Goal: Task Accomplishment & Management: Use online tool/utility

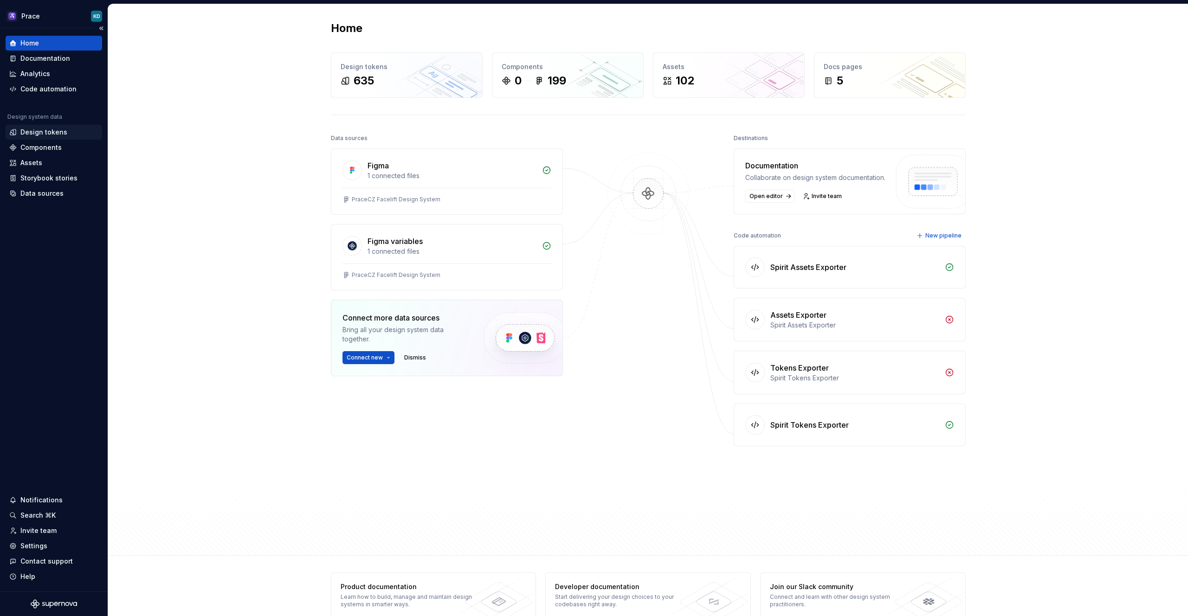
click at [34, 128] on div "Design tokens" at bounding box center [43, 132] width 47 height 9
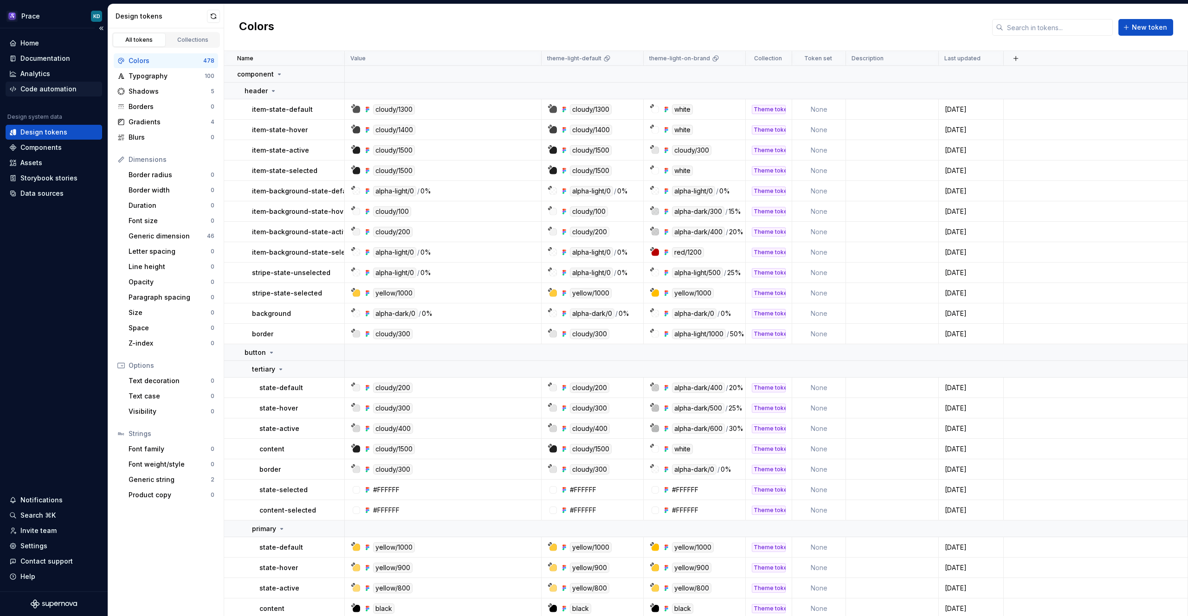
click at [57, 85] on div "Code automation" at bounding box center [48, 88] width 56 height 9
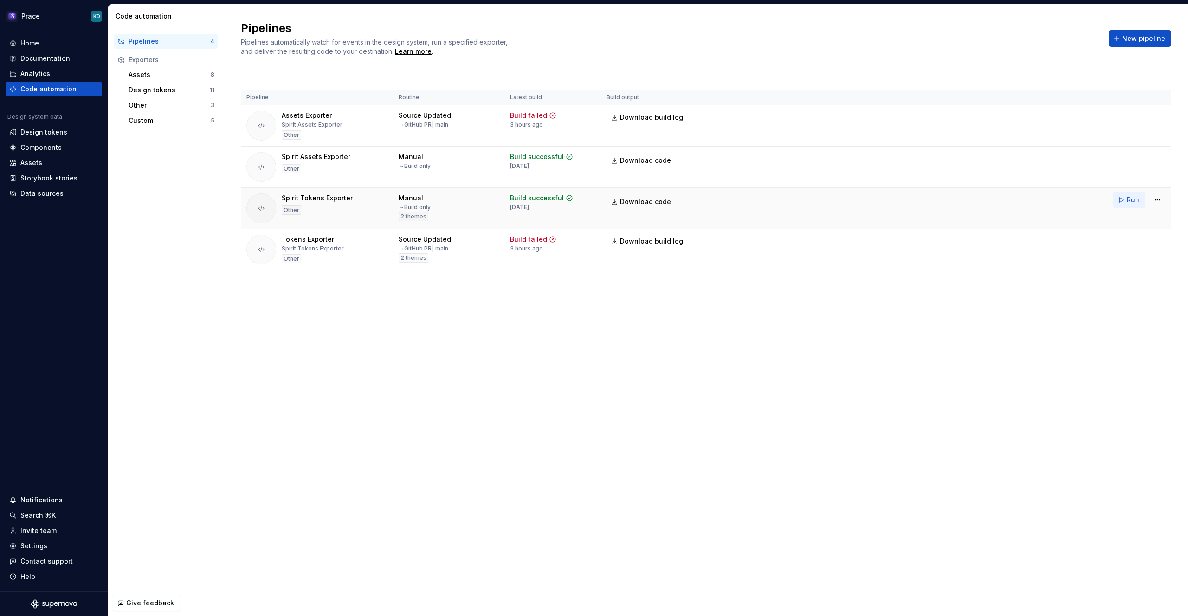
click at [1129, 200] on span "Run" at bounding box center [1133, 199] width 13 height 9
click at [645, 205] on span "Download code" at bounding box center [645, 201] width 51 height 9
click at [26, 130] on div "Design tokens" at bounding box center [43, 132] width 47 height 9
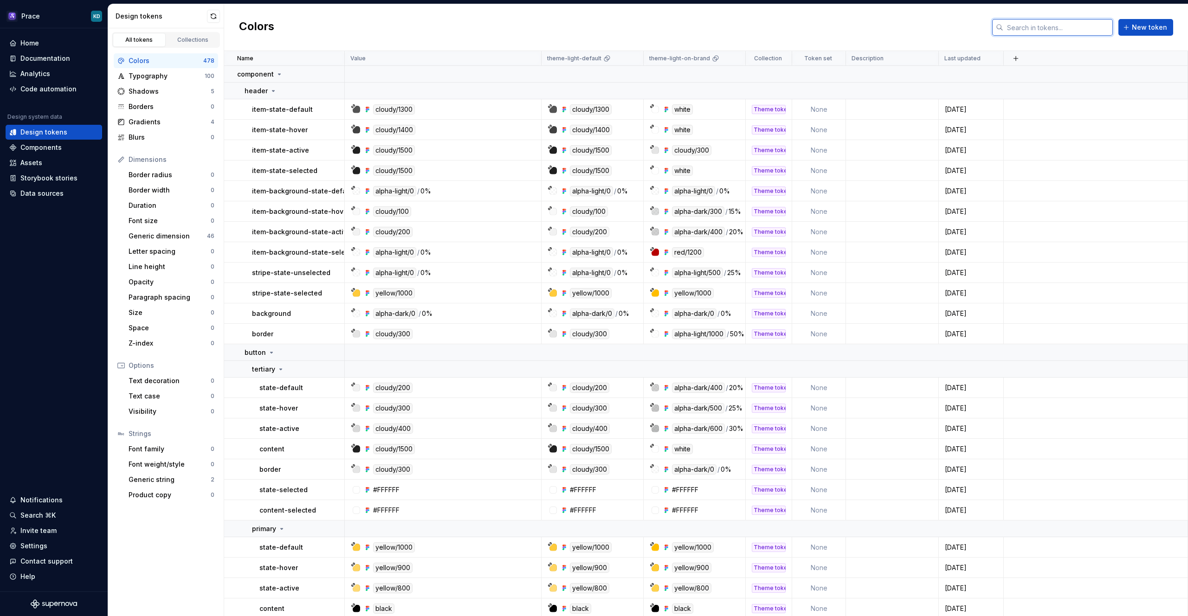
click at [1061, 29] on input "text" at bounding box center [1058, 27] width 110 height 17
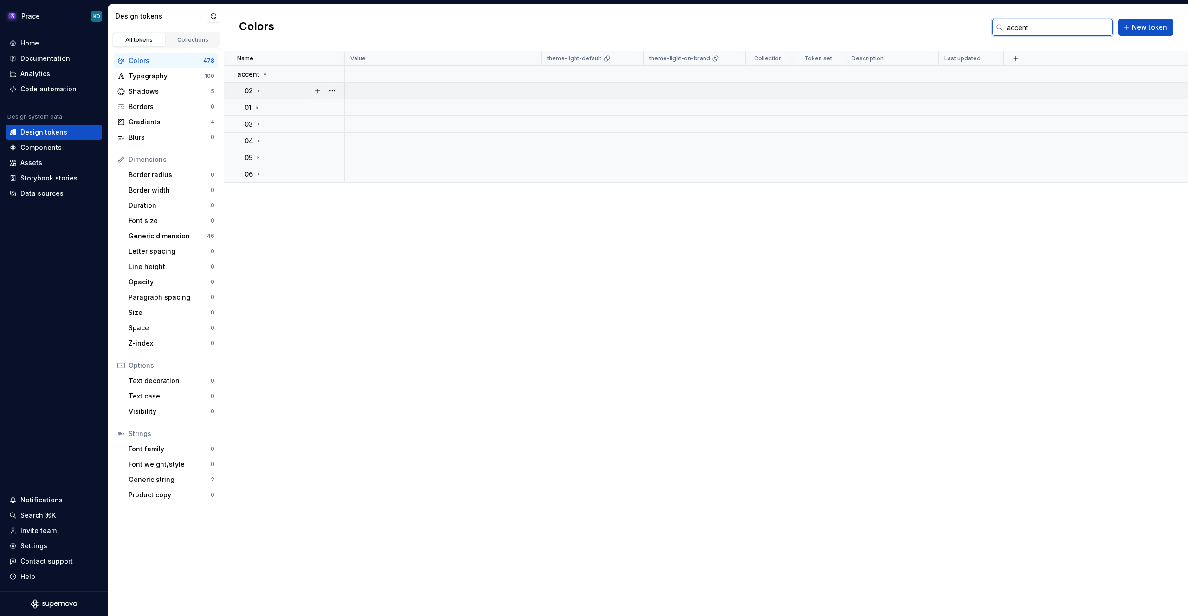
type input "accent"
click at [258, 90] on icon at bounding box center [258, 91] width 1 height 2
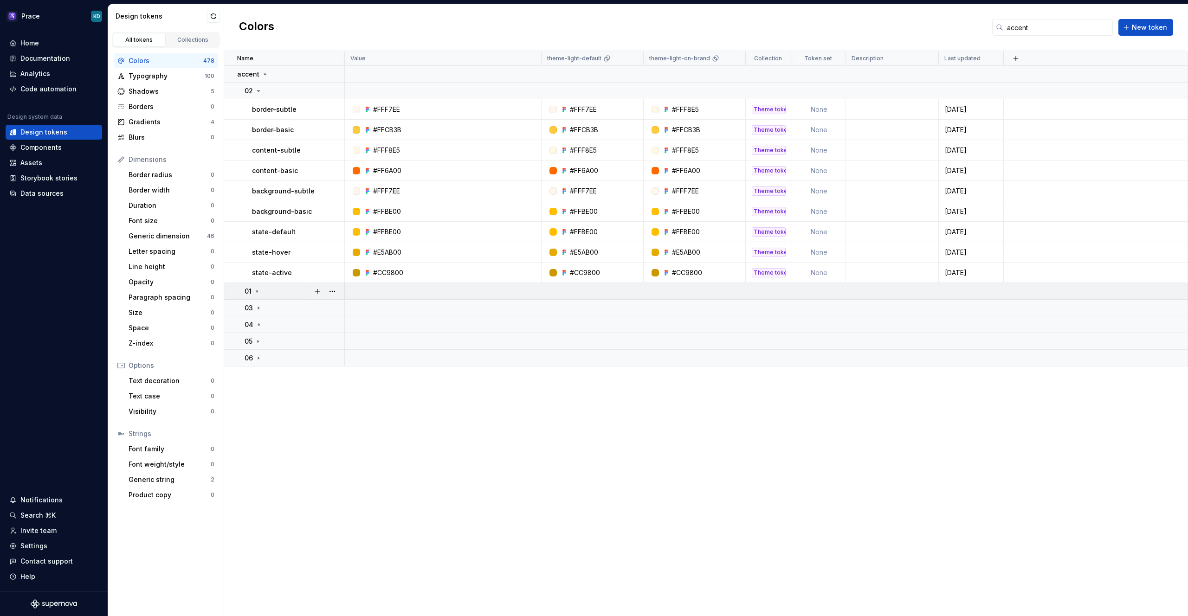
click at [257, 290] on icon at bounding box center [257, 291] width 1 height 2
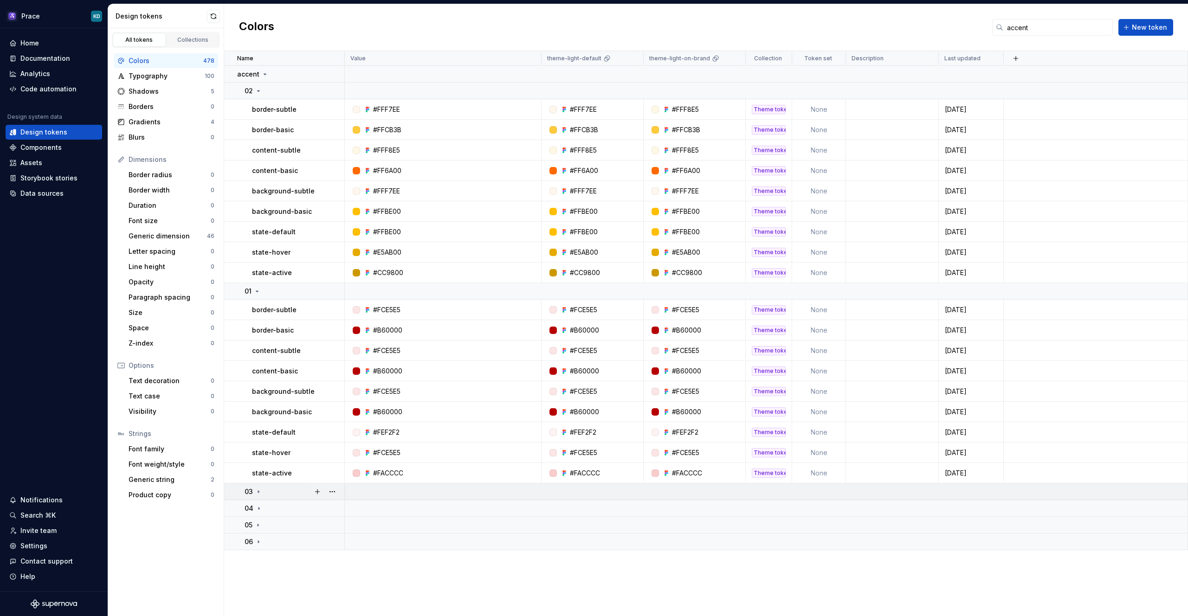
click at [258, 495] on icon at bounding box center [258, 491] width 7 height 7
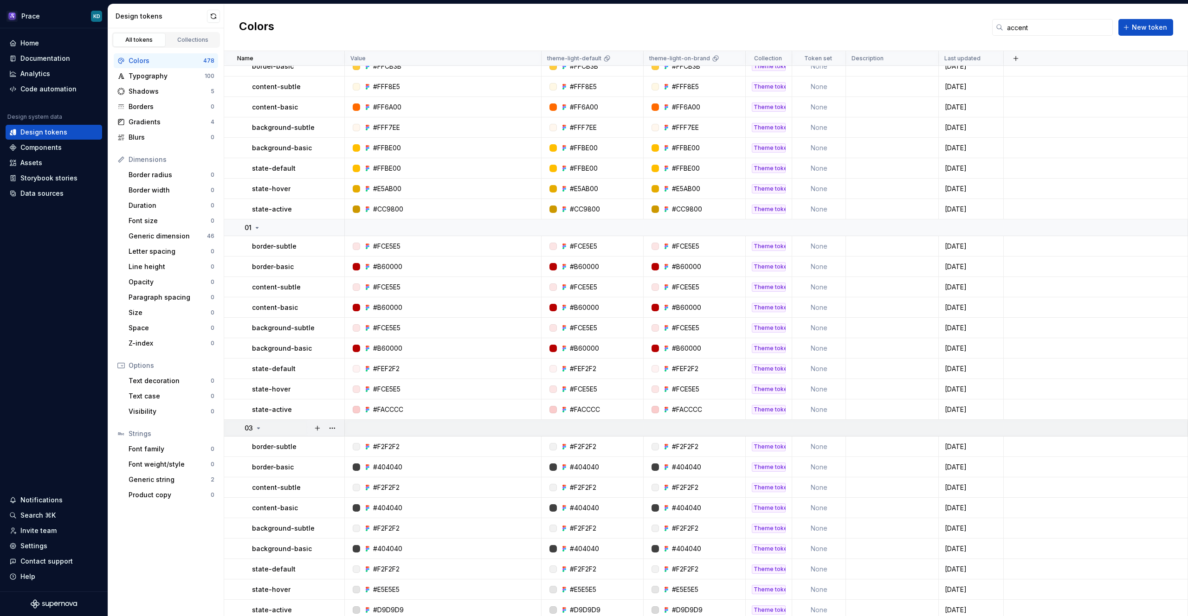
scroll to position [118, 0]
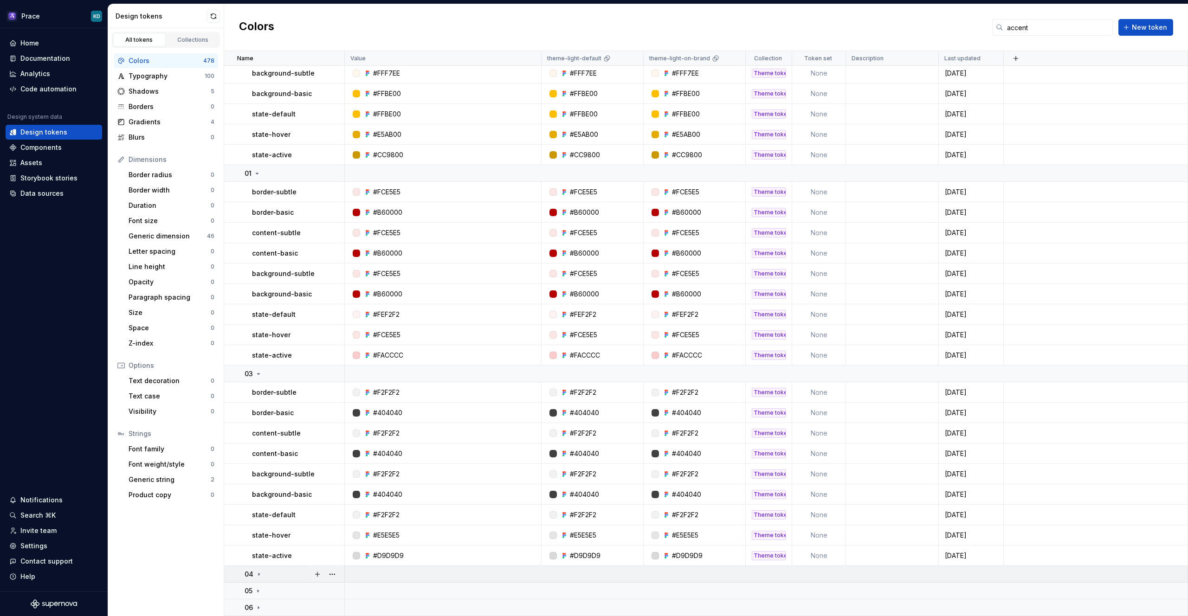
click at [260, 574] on icon at bounding box center [258, 574] width 7 height 7
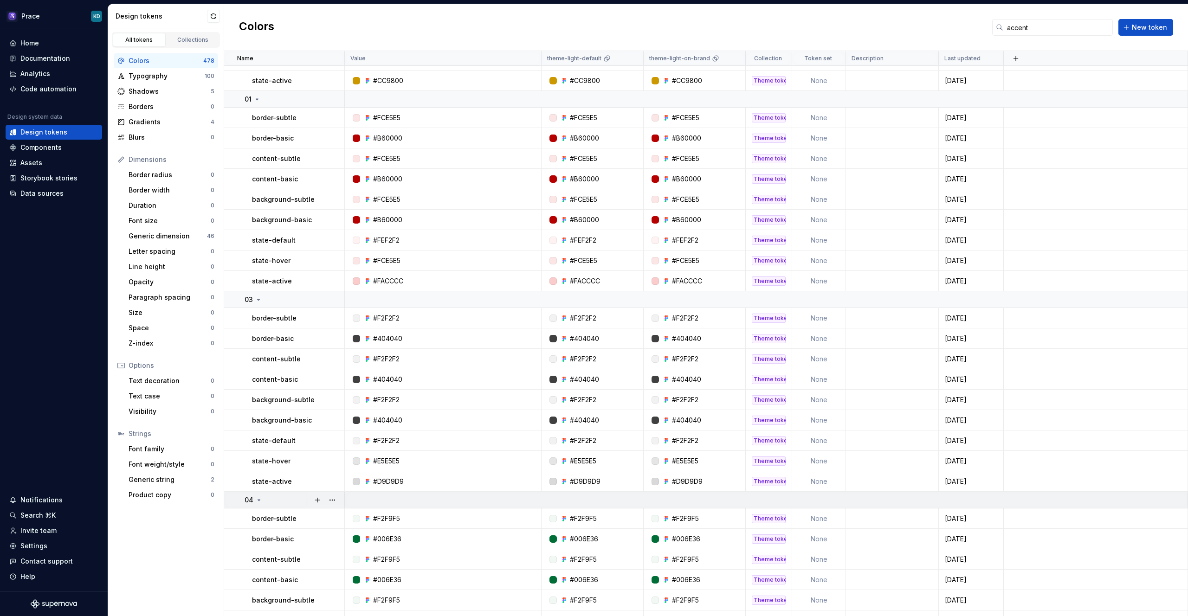
scroll to position [302, 0]
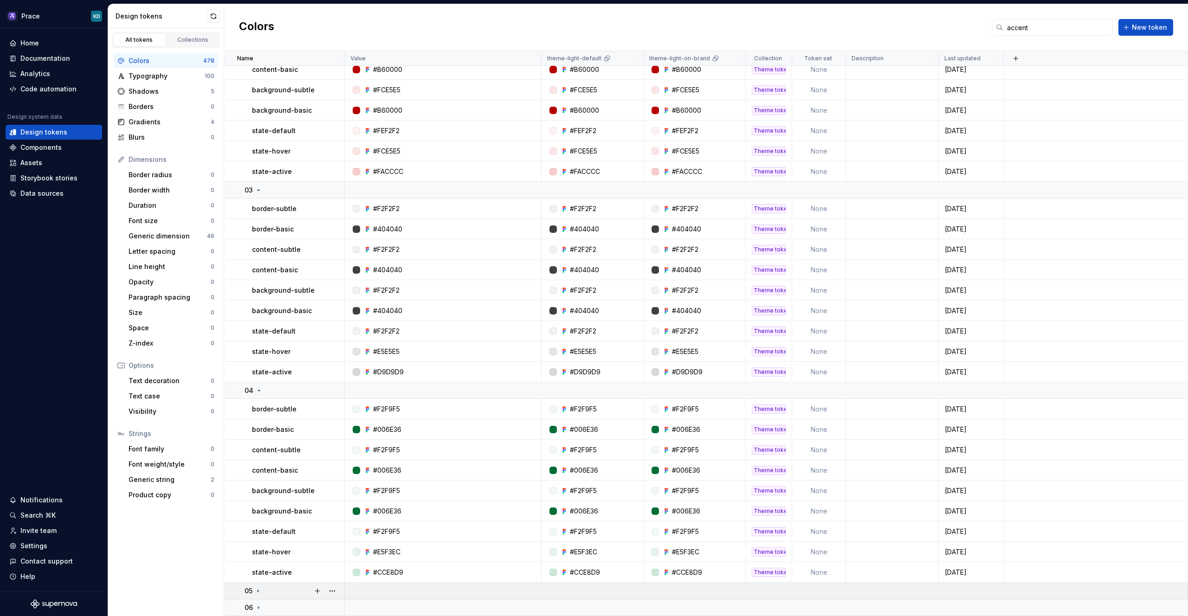
click at [257, 591] on icon at bounding box center [257, 591] width 7 height 7
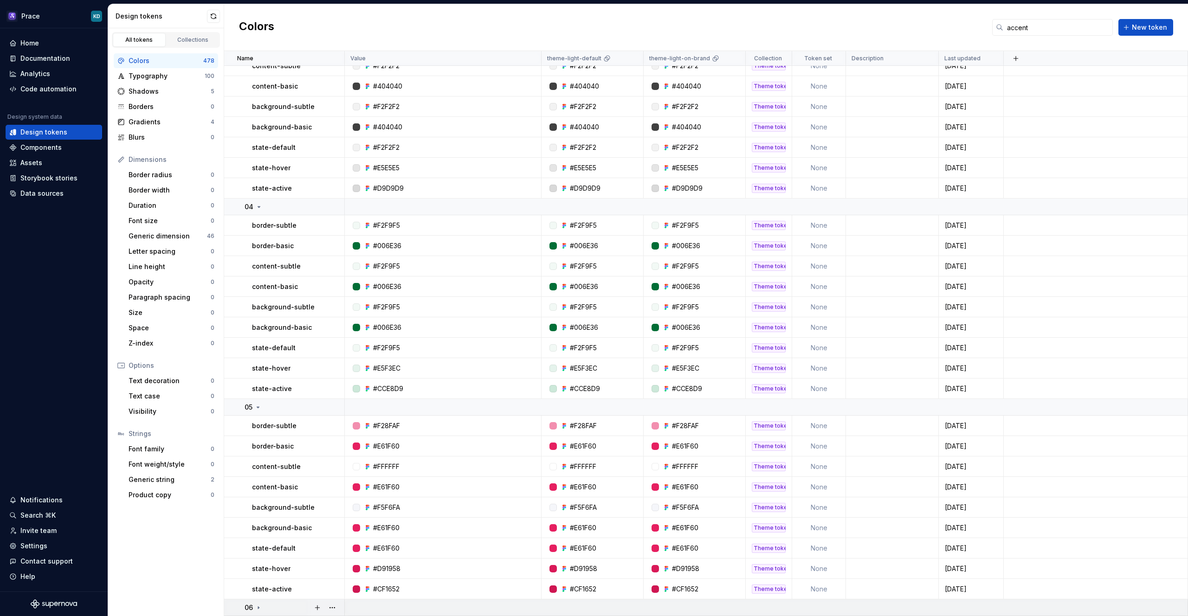
click at [258, 608] on icon at bounding box center [258, 608] width 1 height 2
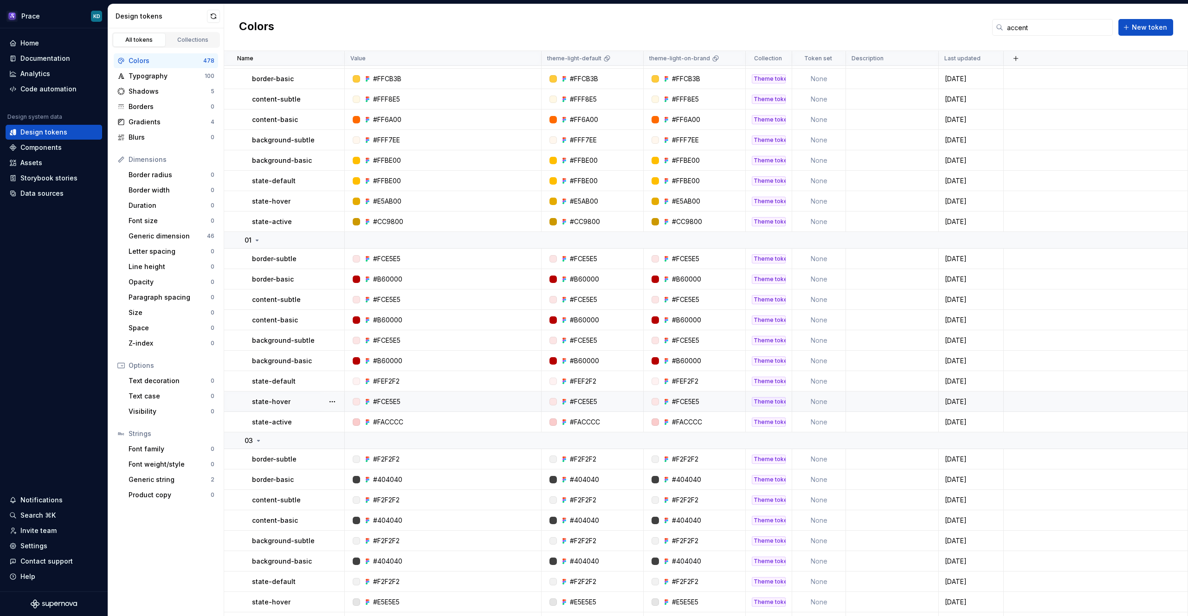
scroll to position [65, 0]
